Goal: Task Accomplishment & Management: Complete application form

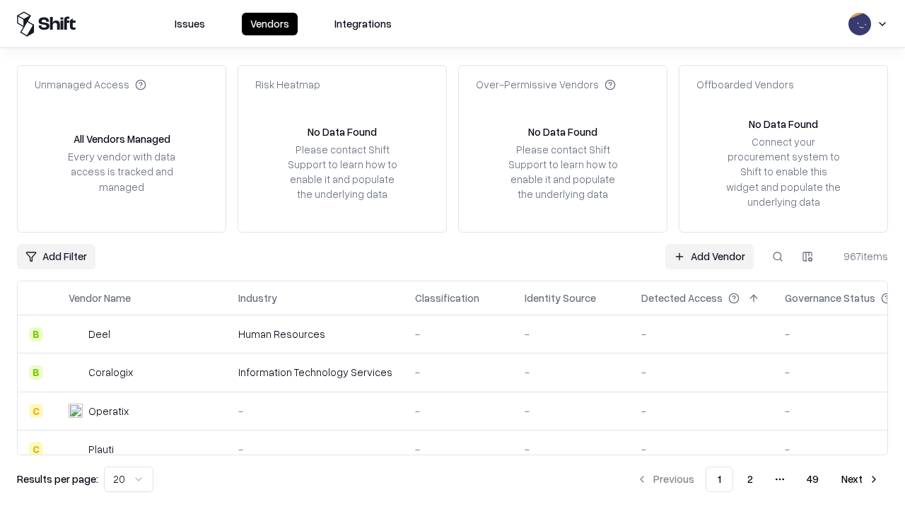
click at [709, 256] on link "Add Vendor" at bounding box center [710, 256] width 88 height 25
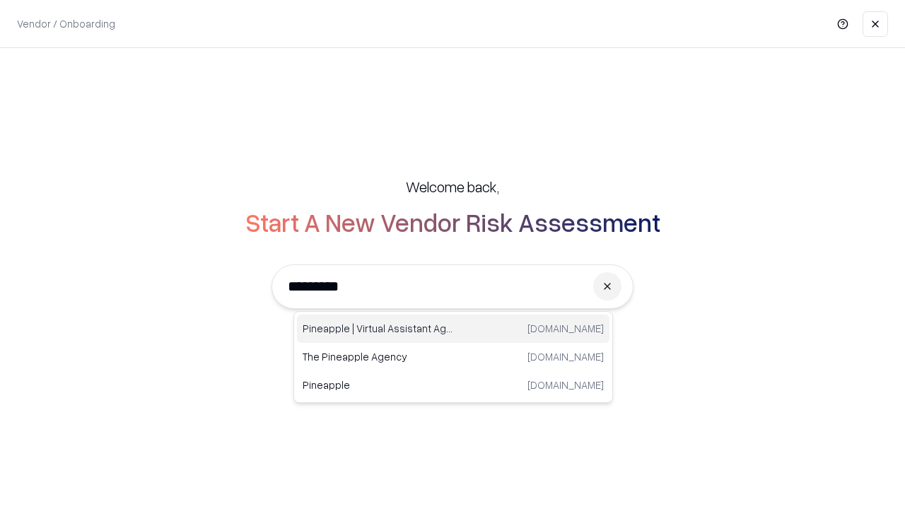
click at [453, 329] on div "Pineapple | Virtual Assistant Agency trypineapple.com" at bounding box center [453, 329] width 313 height 28
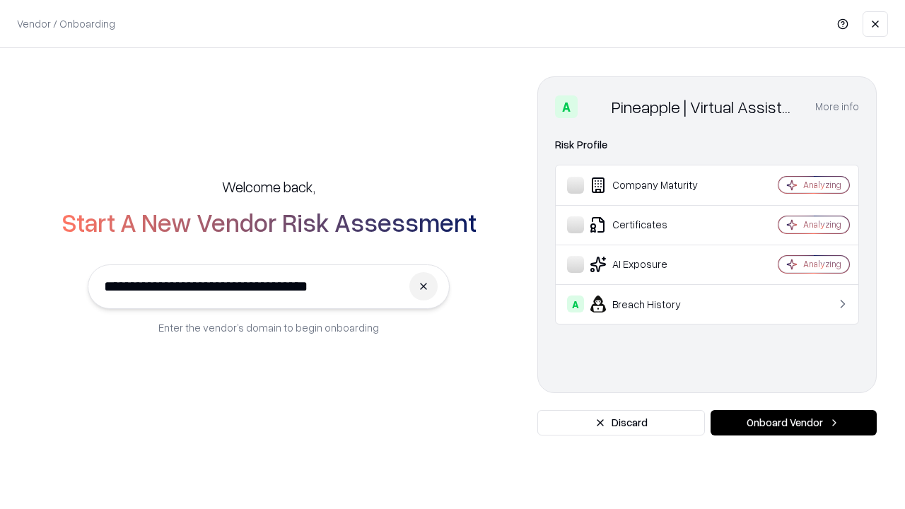
type input "**********"
click at [794, 423] on button "Onboard Vendor" at bounding box center [794, 422] width 166 height 25
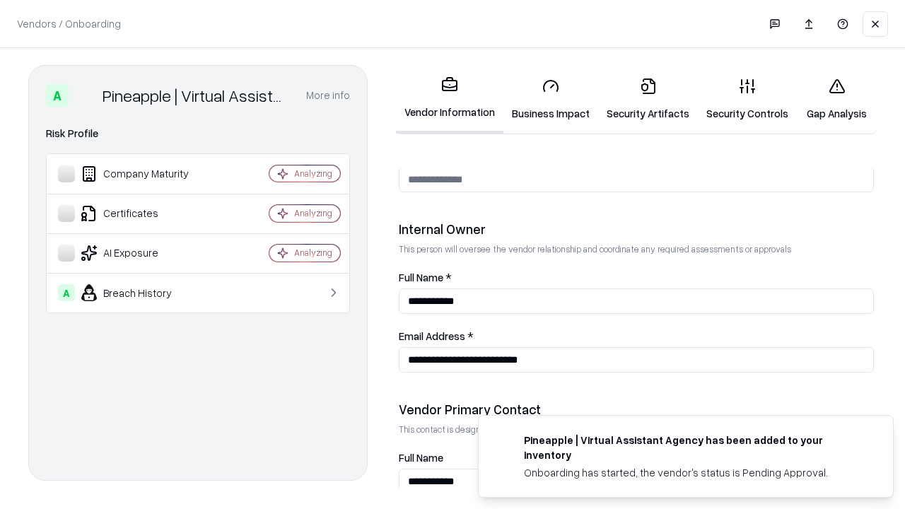
scroll to position [733, 0]
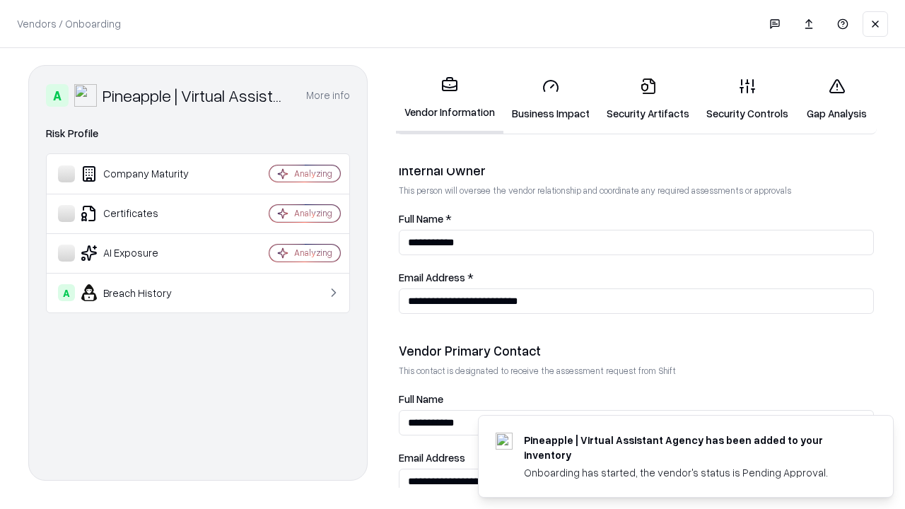
click at [551, 99] on link "Business Impact" at bounding box center [551, 99] width 95 height 66
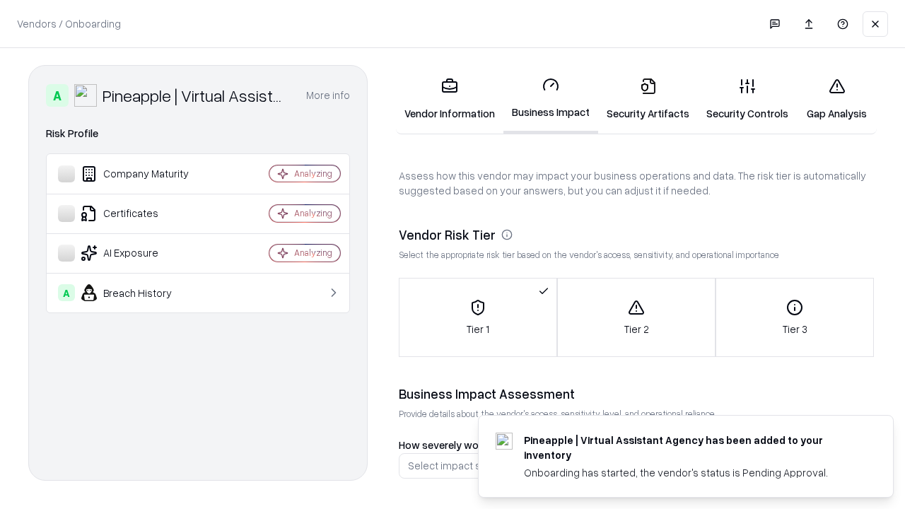
click at [648, 99] on link "Security Artifacts" at bounding box center [648, 99] width 100 height 66
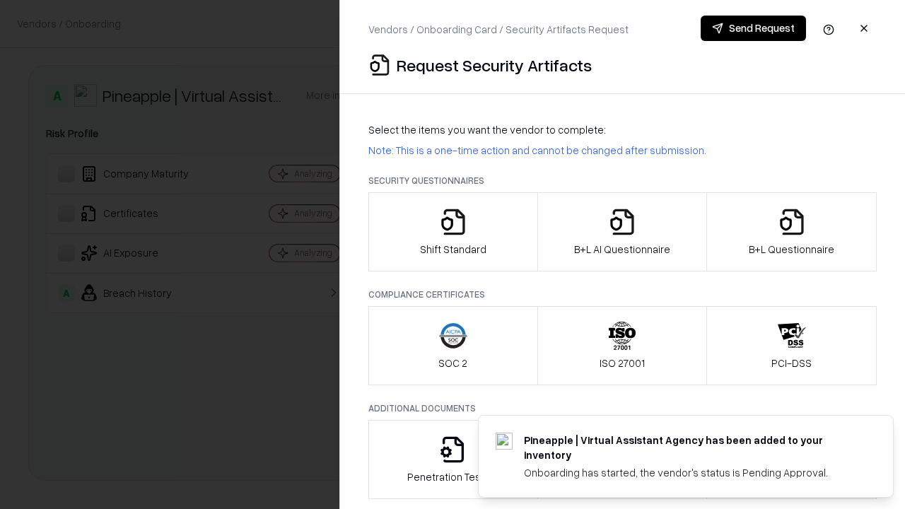
click at [453, 232] on icon "button" at bounding box center [453, 222] width 28 height 28
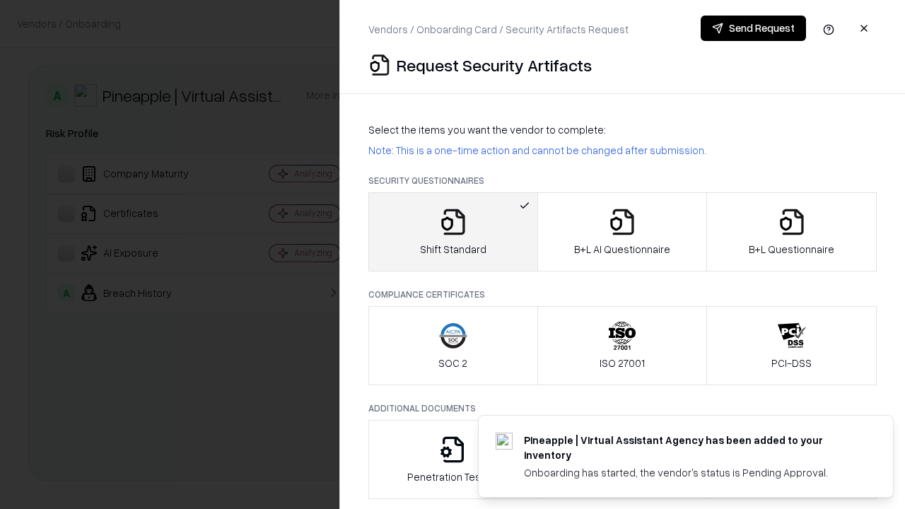
click at [753, 28] on button "Send Request" at bounding box center [753, 28] width 105 height 25
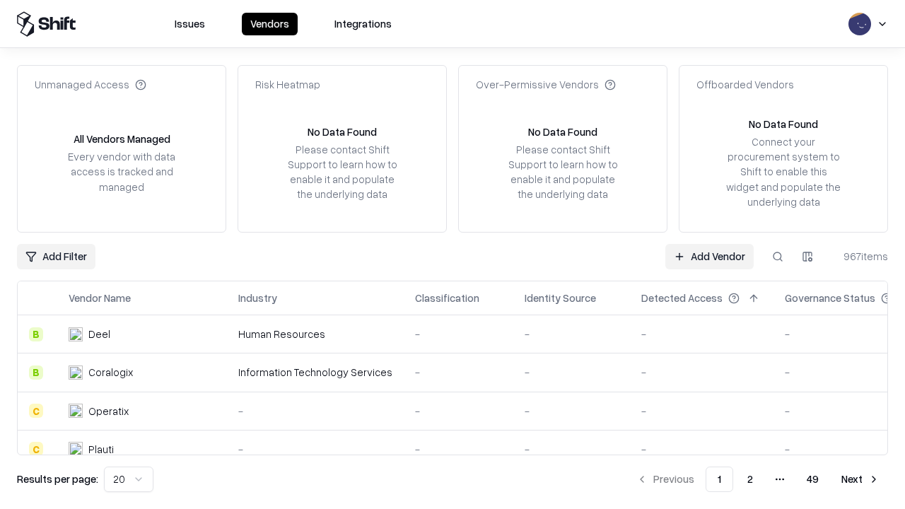
click at [778, 256] on button at bounding box center [777, 256] width 25 height 25
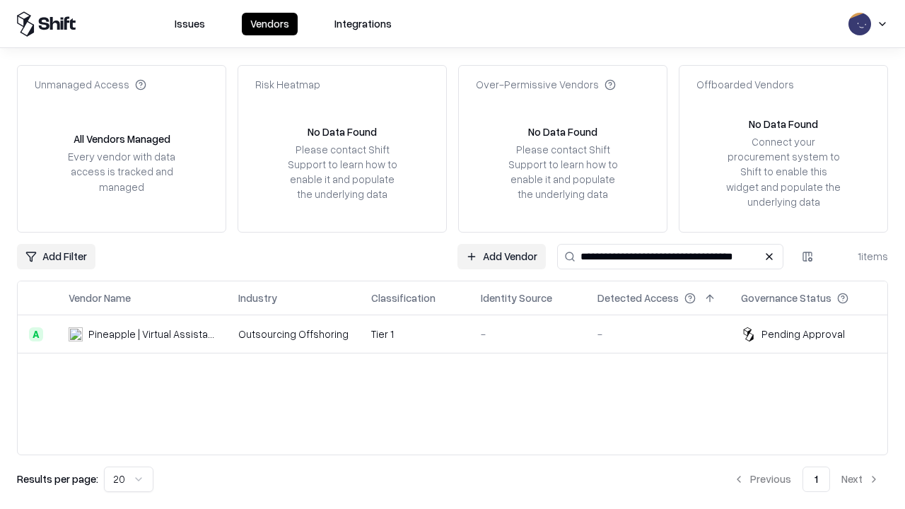
type input "**********"
click at [461, 334] on td "Tier 1" at bounding box center [415, 334] width 110 height 38
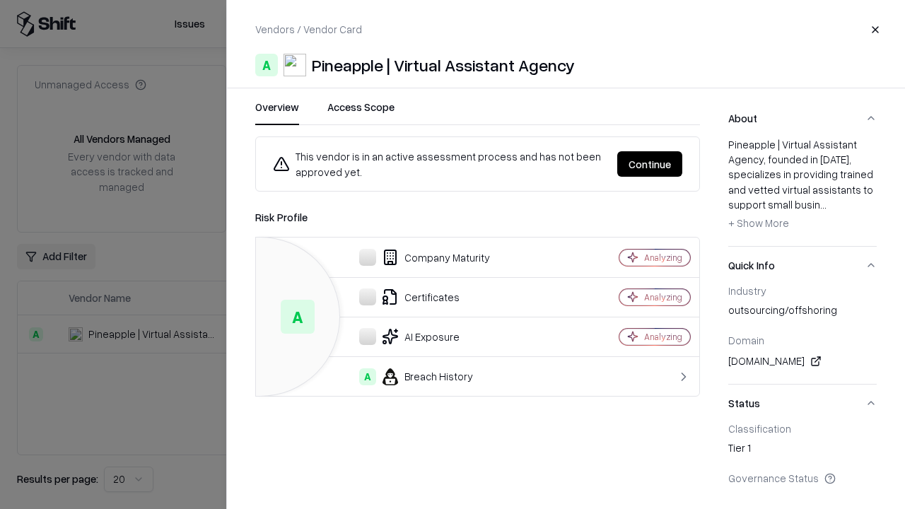
click at [650, 164] on button "Continue" at bounding box center [650, 163] width 65 height 25
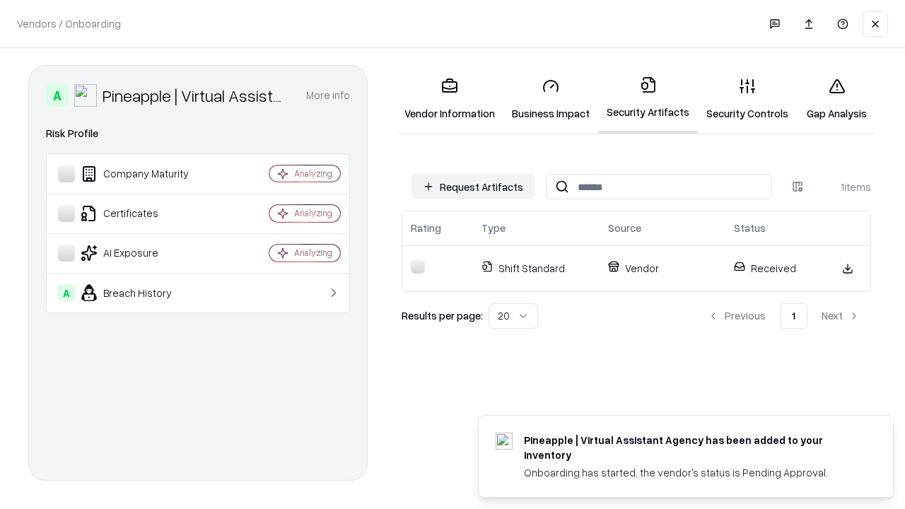
click at [837, 99] on link "Gap Analysis" at bounding box center [837, 99] width 80 height 66
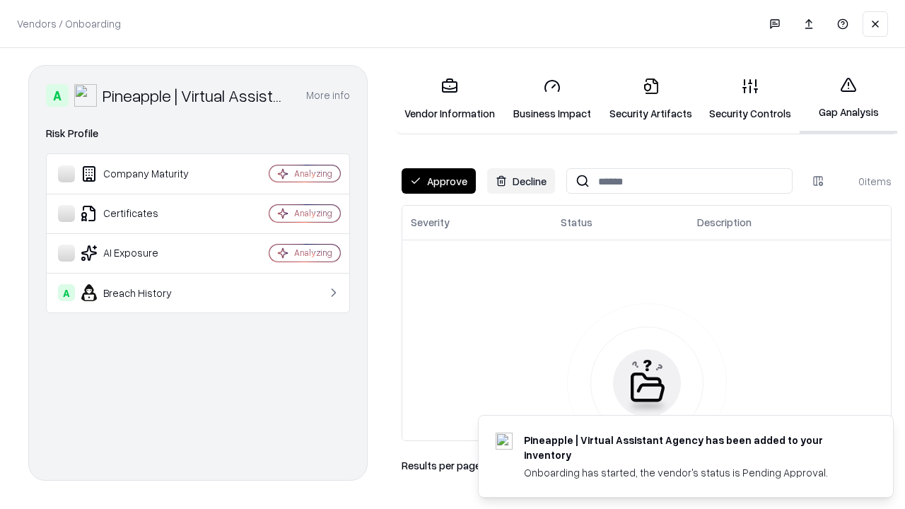
click at [439, 181] on button "Approve" at bounding box center [439, 180] width 74 height 25
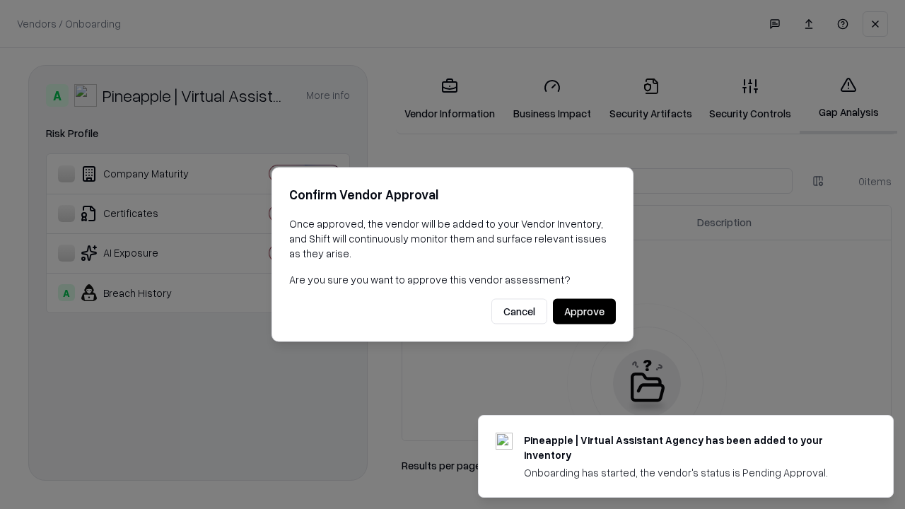
click at [584, 311] on button "Approve" at bounding box center [584, 311] width 63 height 25
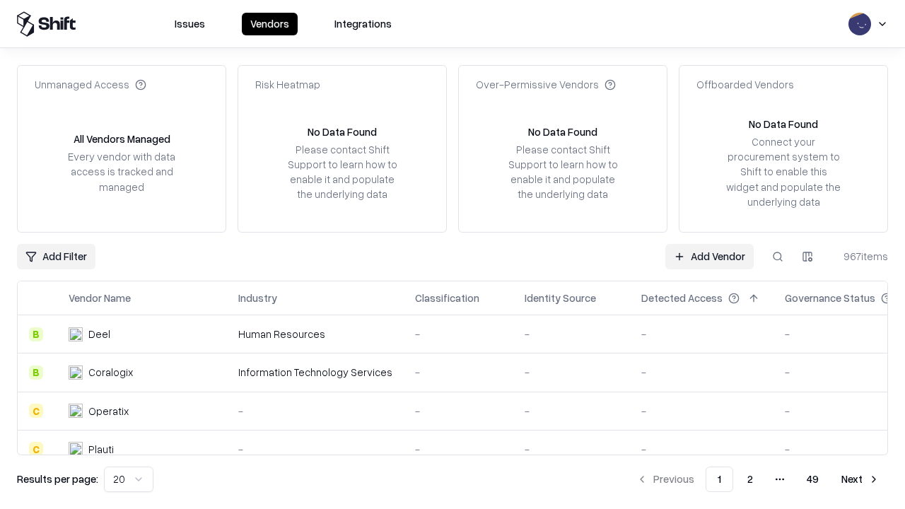
type input "**********"
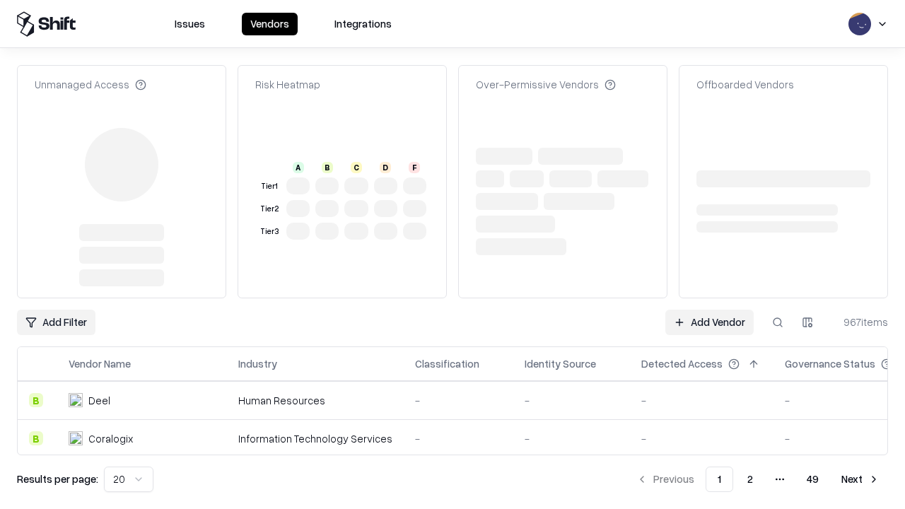
click at [709, 310] on link "Add Vendor" at bounding box center [710, 322] width 88 height 25
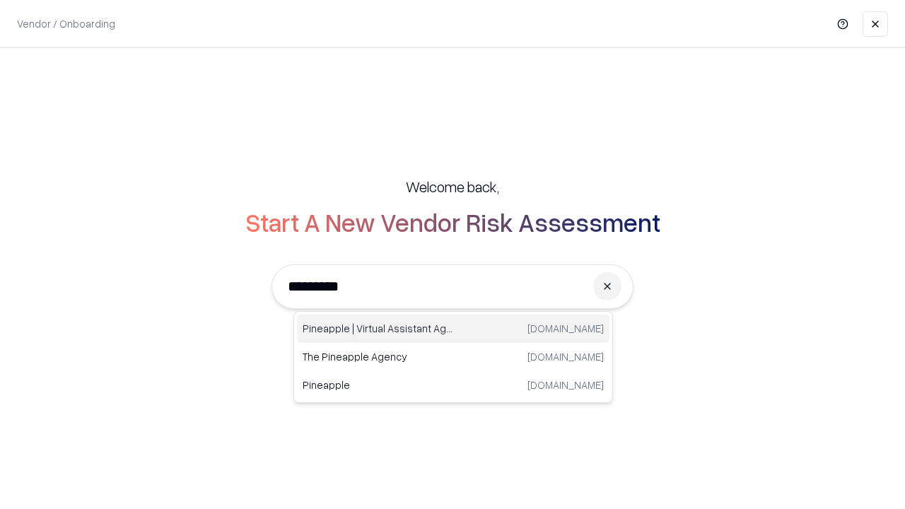
click at [453, 329] on div "Pineapple | Virtual Assistant Agency trypineapple.com" at bounding box center [453, 329] width 313 height 28
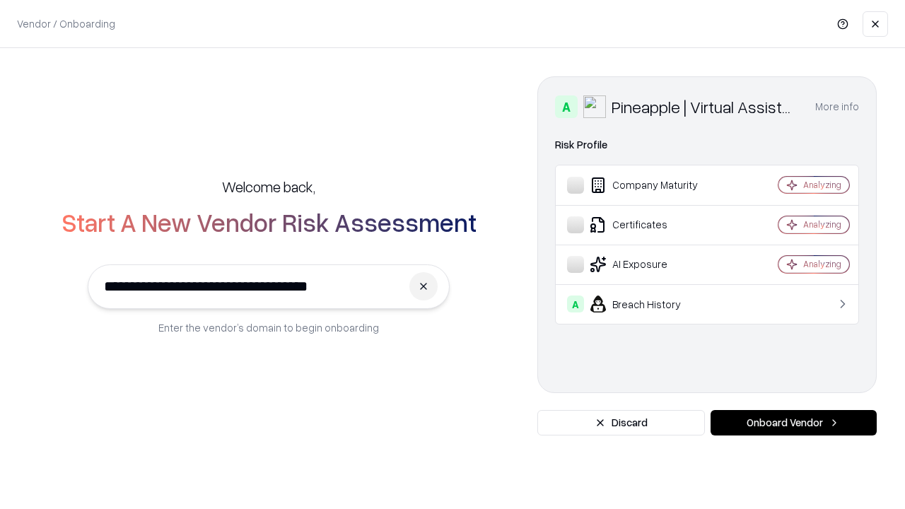
type input "**********"
click at [794, 423] on button "Onboard Vendor" at bounding box center [794, 422] width 166 height 25
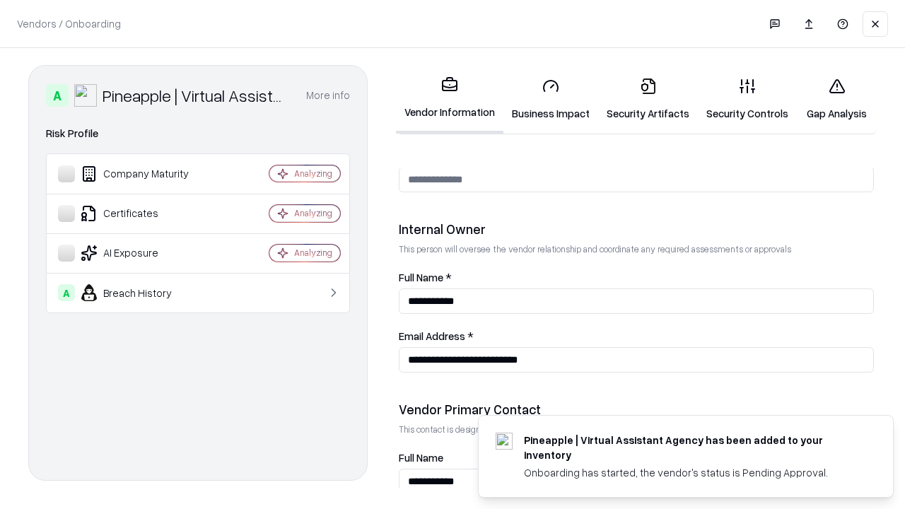
scroll to position [733, 0]
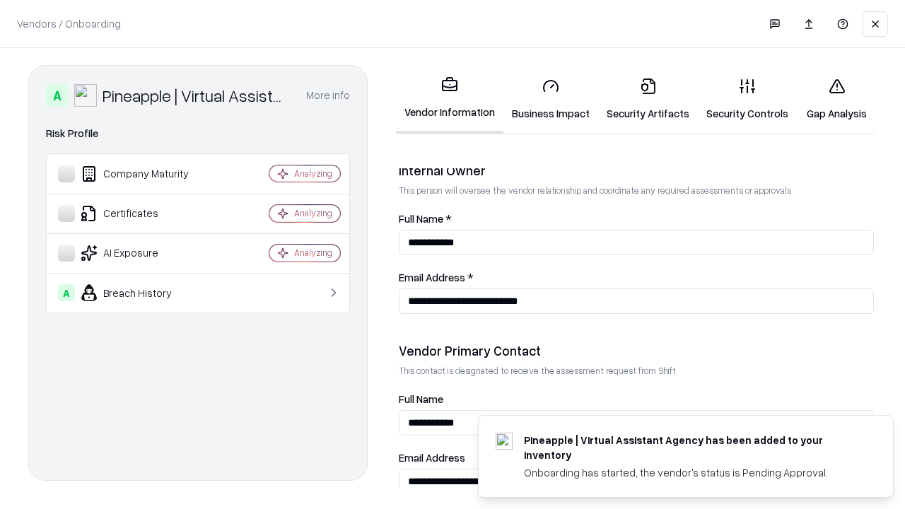
click at [837, 99] on link "Gap Analysis" at bounding box center [837, 99] width 80 height 66
